Goal: Check status: Check status

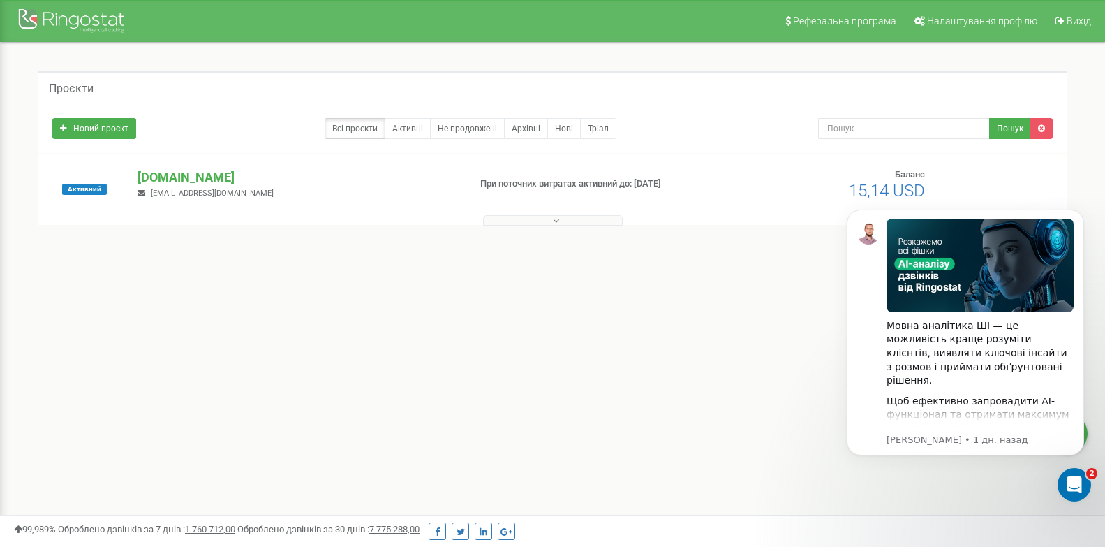
click at [531, 224] on button at bounding box center [553, 220] width 140 height 10
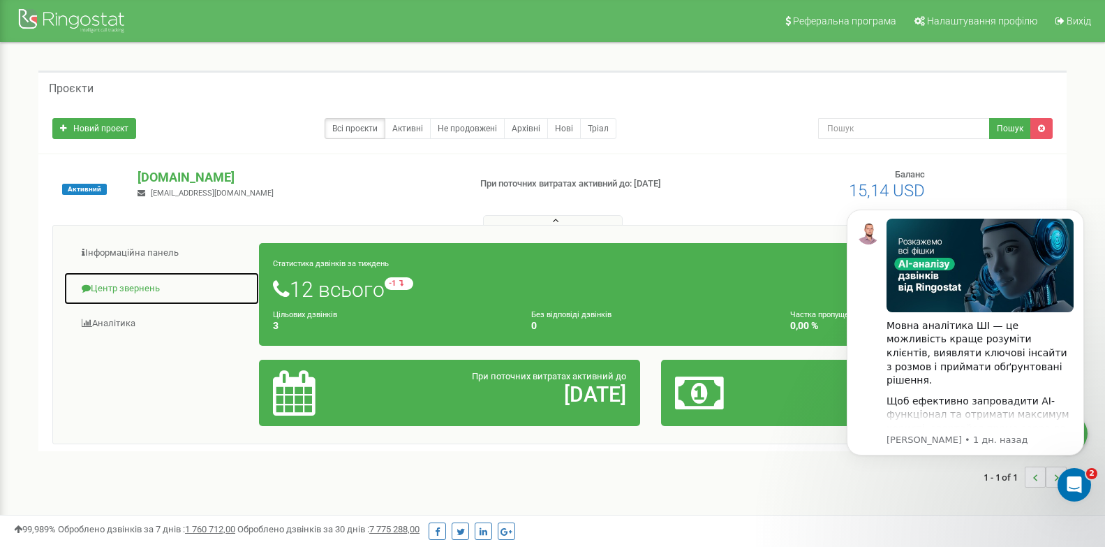
click at [142, 282] on link "Центр звернень" at bounding box center [162, 289] width 196 height 34
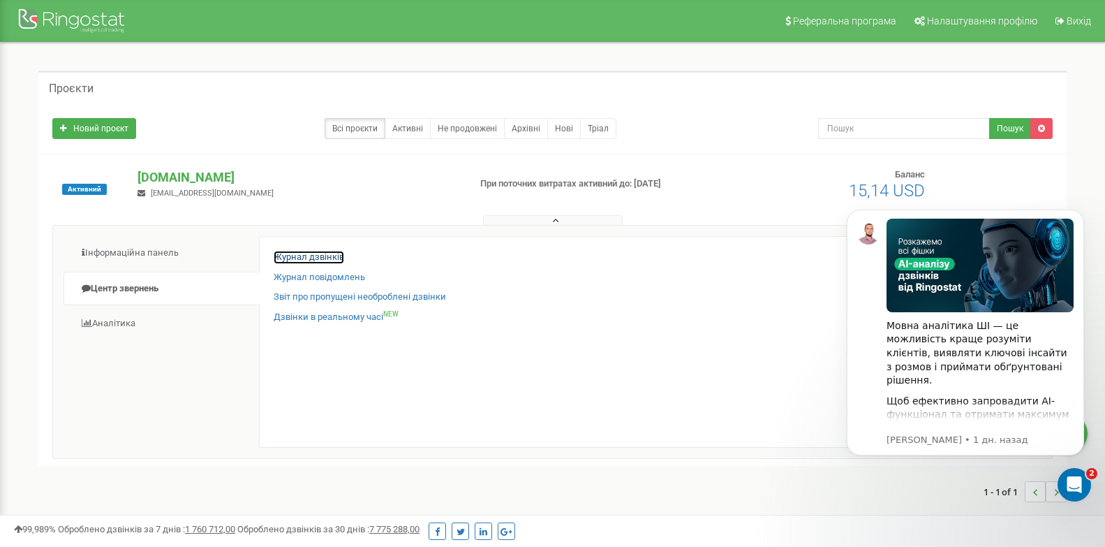
click at [294, 258] on link "Журнал дзвінків" at bounding box center [309, 257] width 71 height 13
